Goal: Download file/media

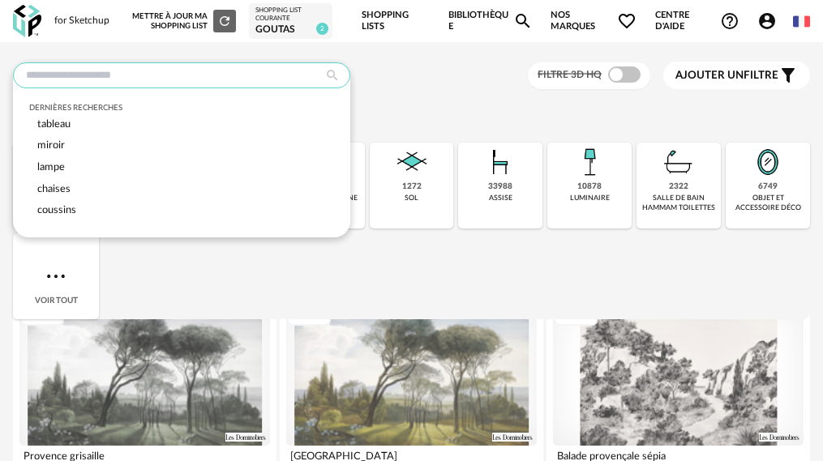
click at [224, 75] on input "text" at bounding box center [181, 75] width 337 height 26
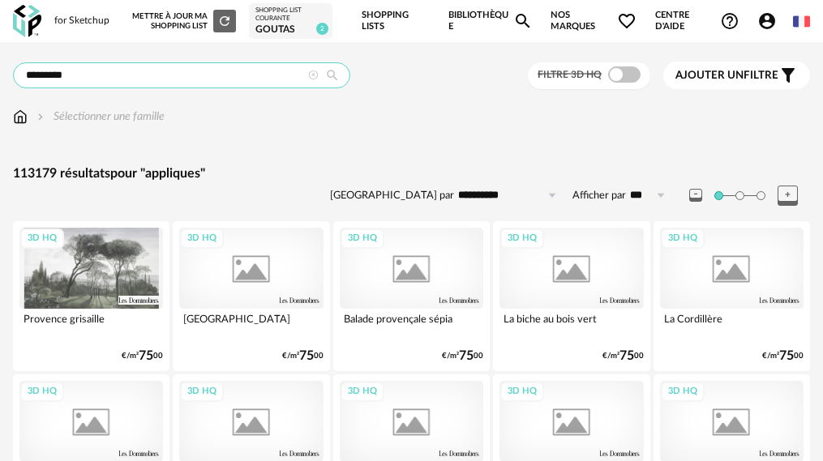
type input "*********"
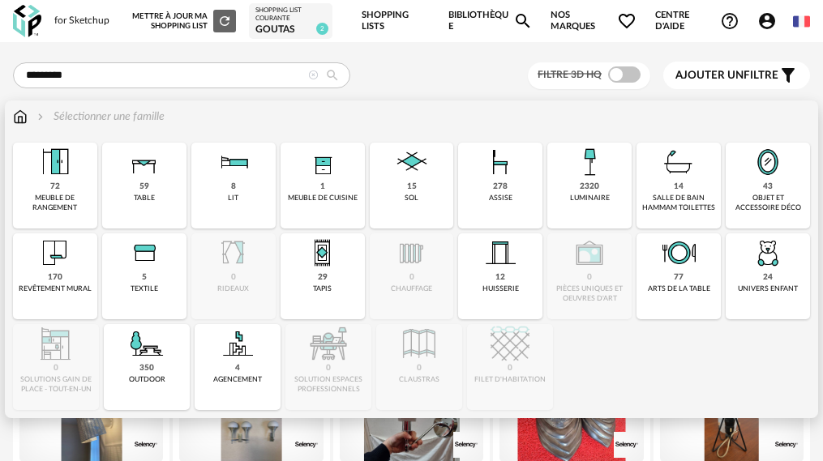
click at [14, 114] on img at bounding box center [20, 117] width 15 height 16
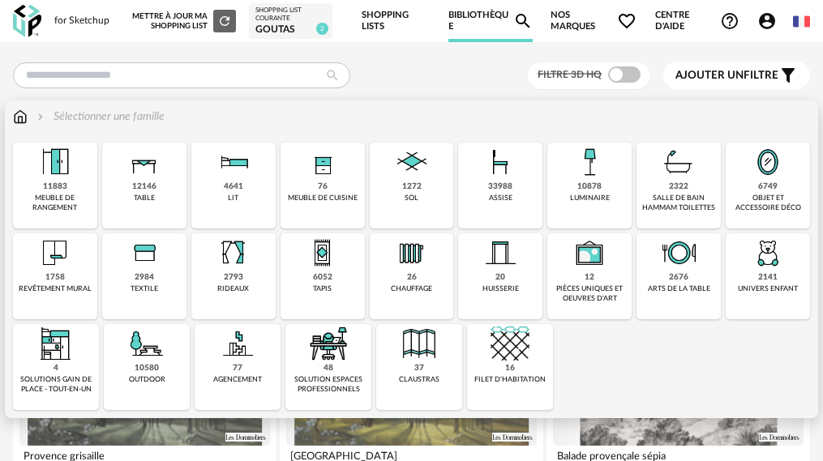
click at [570, 174] on img at bounding box center [589, 162] width 39 height 39
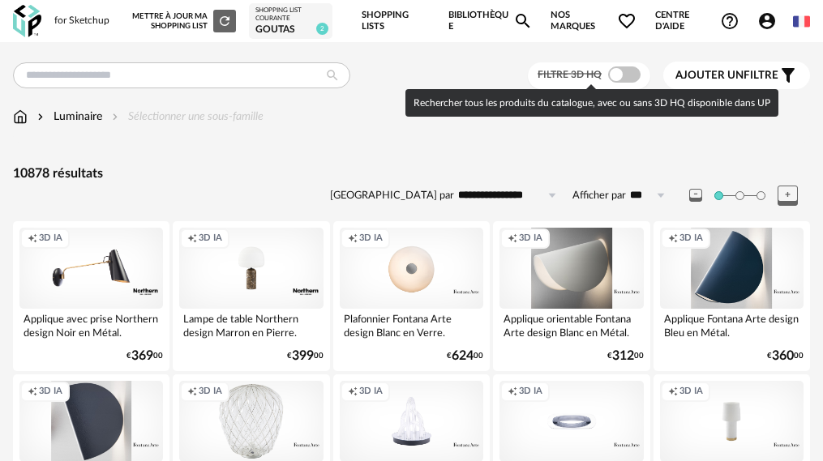
click at [620, 76] on span at bounding box center [624, 75] width 32 height 16
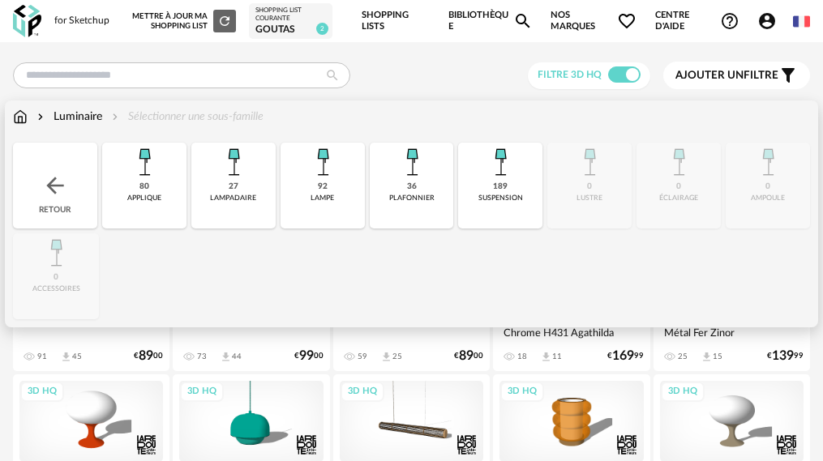
click at [139, 183] on div "80 applique" at bounding box center [144, 186] width 84 height 86
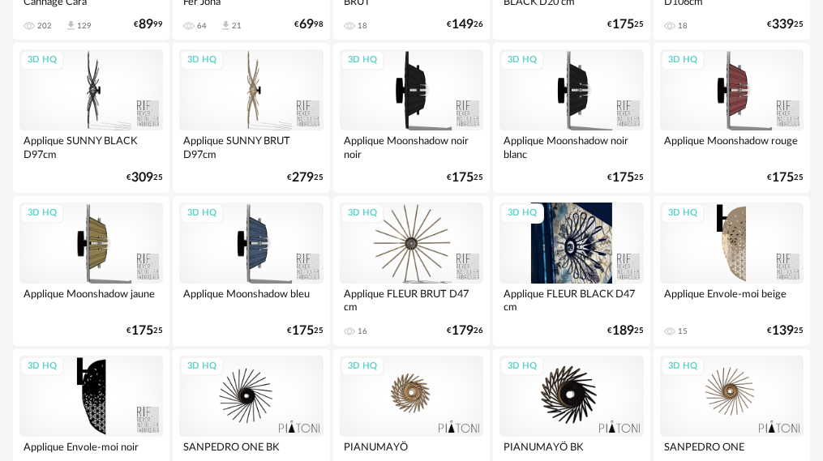
scroll to position [811, 0]
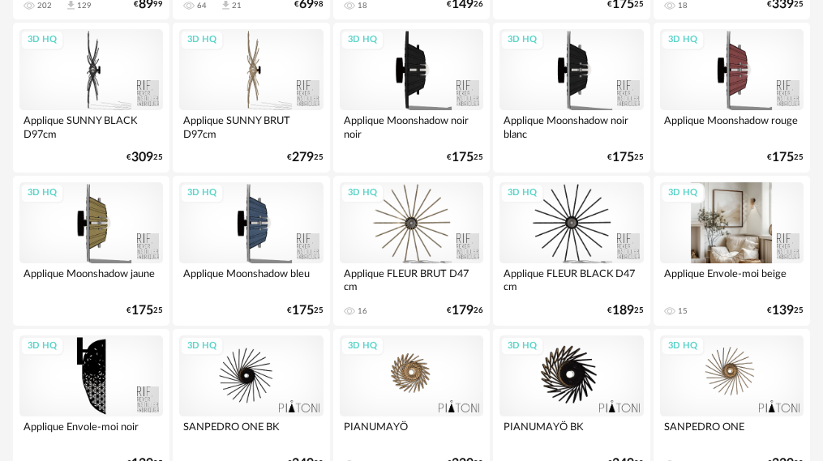
click at [706, 225] on div "3D HQ" at bounding box center [732, 222] width 144 height 81
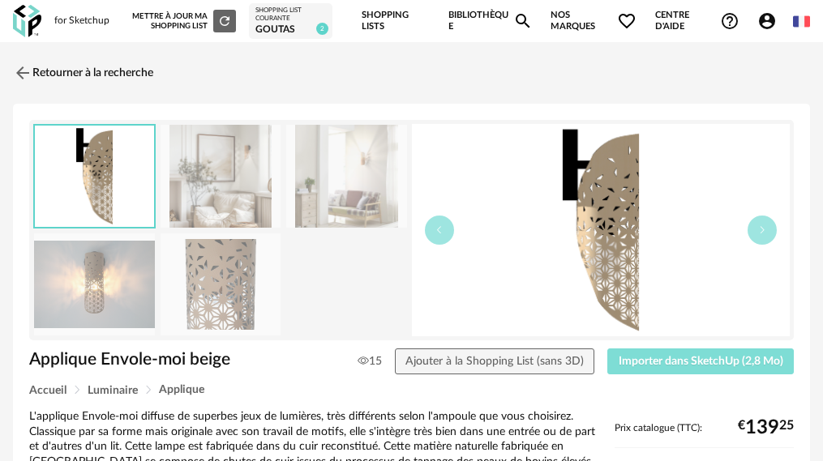
click at [669, 357] on span "Importer dans SketchUp (2,8 Mo)" at bounding box center [701, 361] width 165 height 11
